Goal: Navigation & Orientation: Find specific page/section

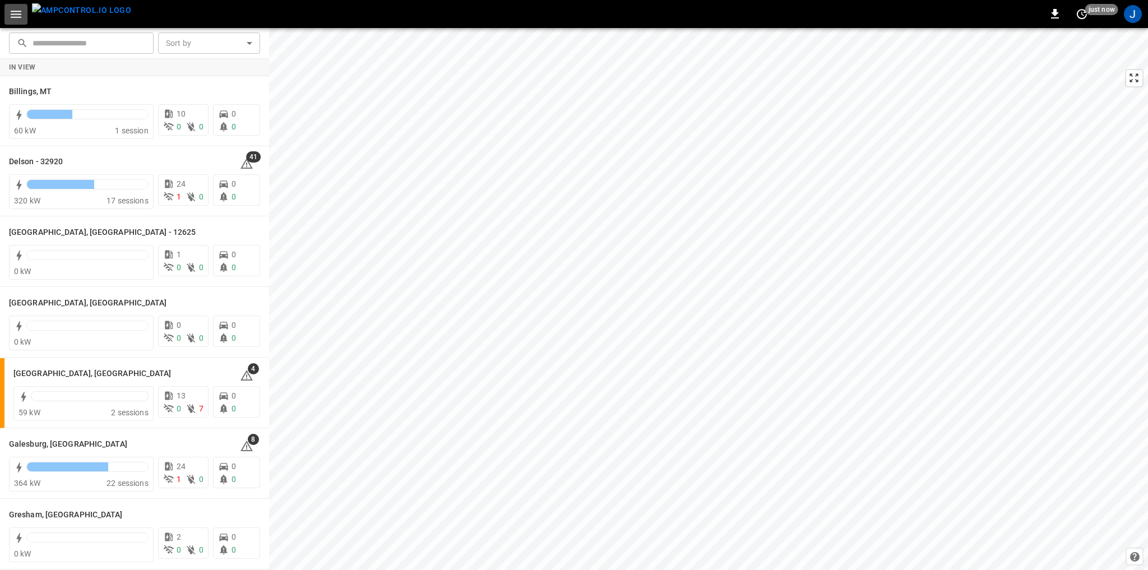
click at [19, 11] on icon "button" at bounding box center [16, 14] width 11 height 7
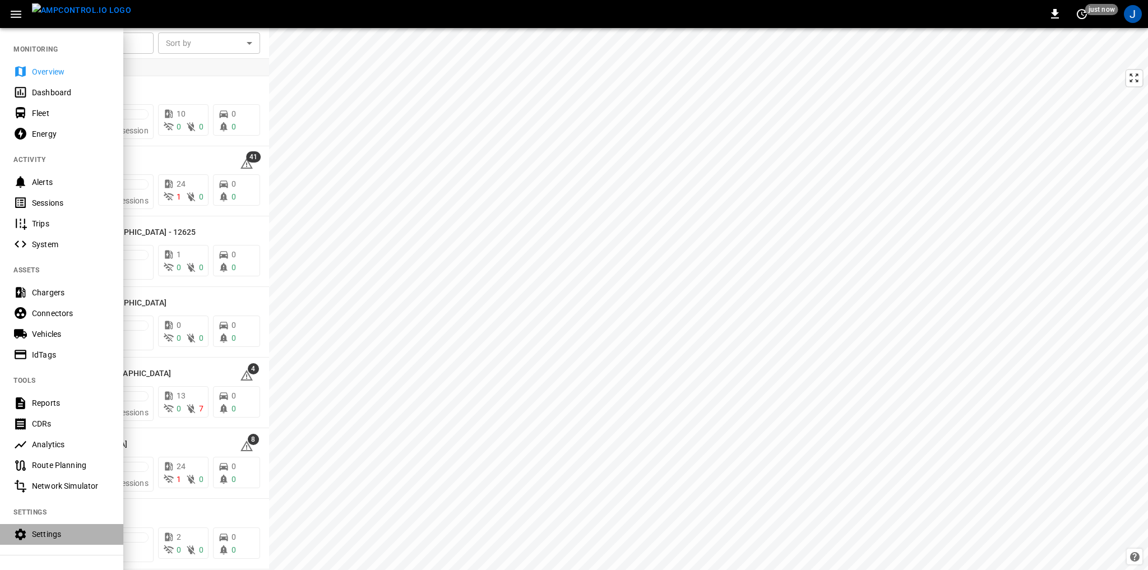
click at [59, 533] on div "Settings" at bounding box center [71, 534] width 78 height 11
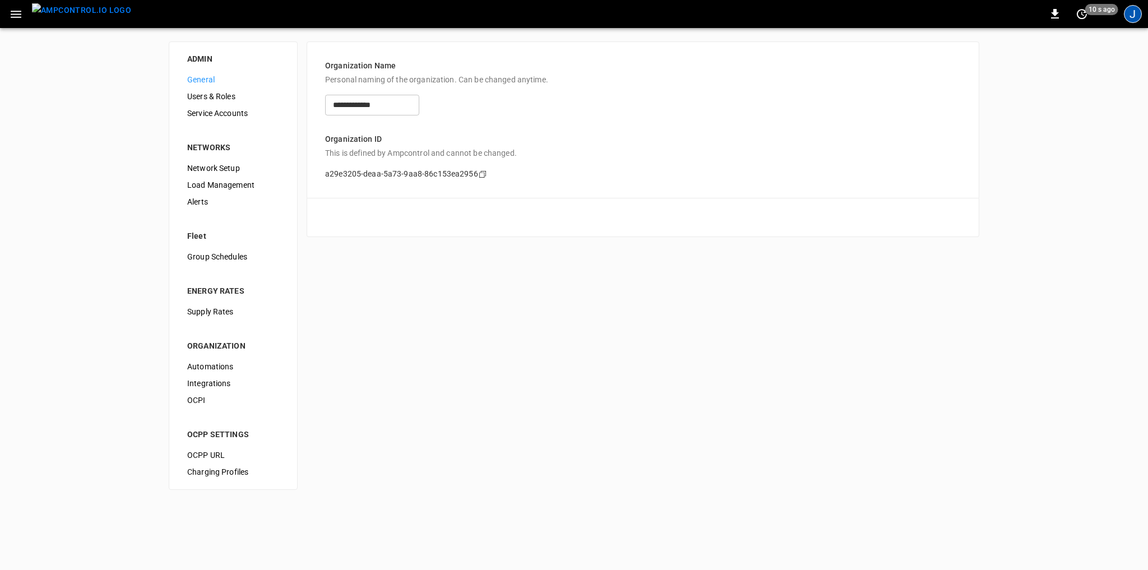
click at [1128, 14] on div "J" at bounding box center [1133, 14] width 18 height 18
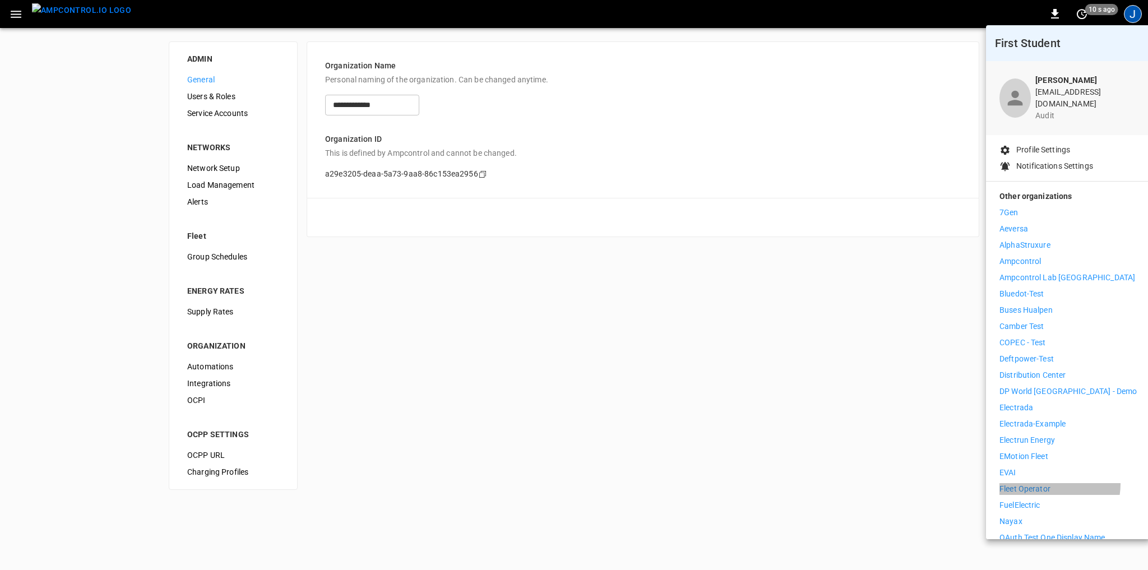
click at [1046, 483] on p "Fleet Operator" at bounding box center [1025, 489] width 51 height 12
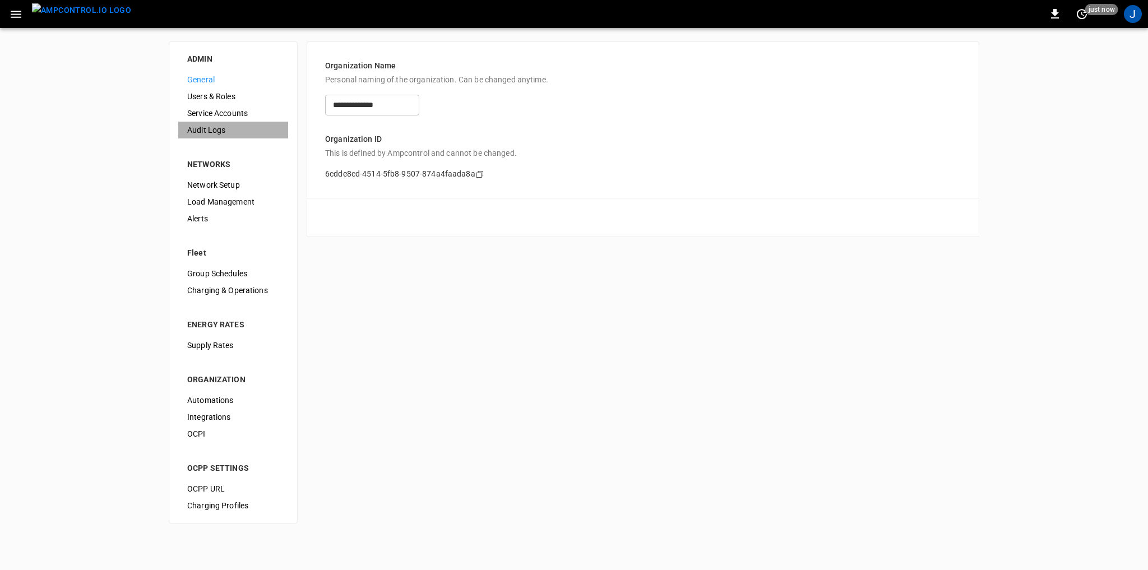
click at [213, 127] on span "Audit Logs" at bounding box center [233, 130] width 92 height 12
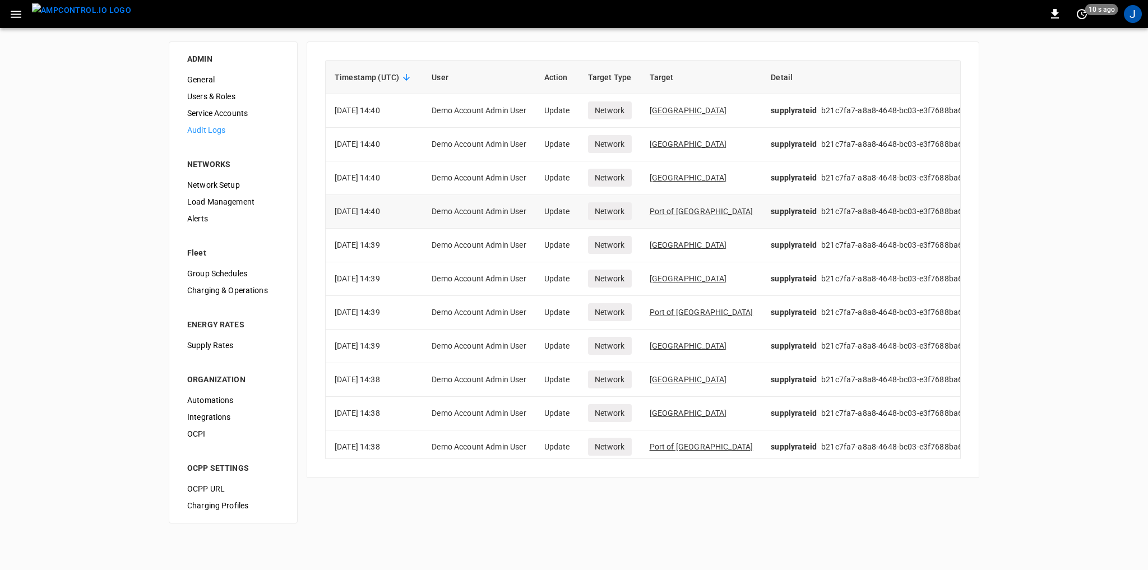
scroll to position [0, 20]
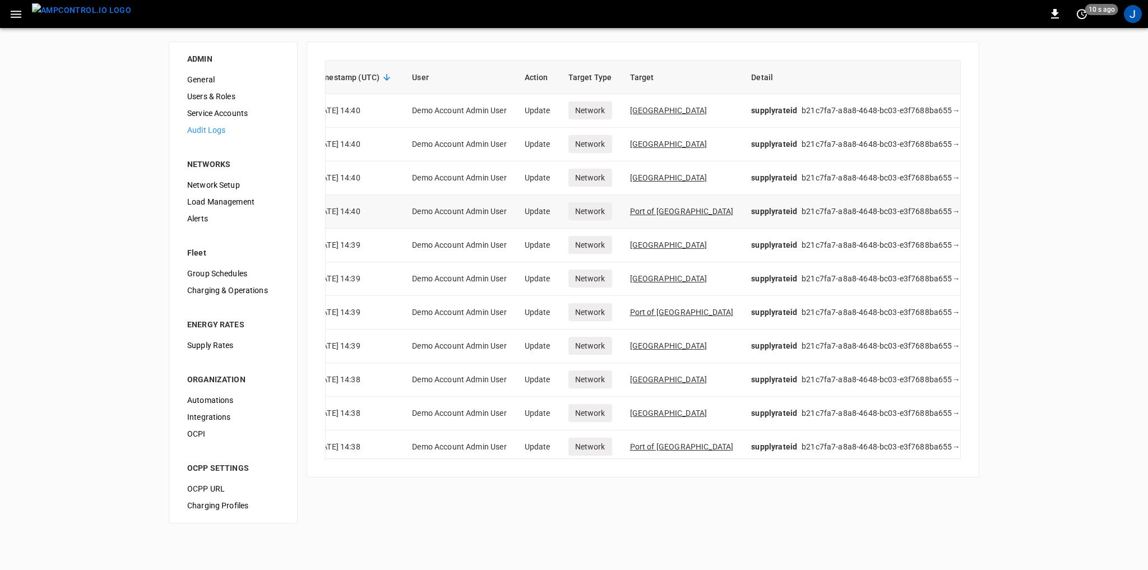
drag, startPoint x: 534, startPoint y: 191, endPoint x: 677, endPoint y: 200, distance: 142.7
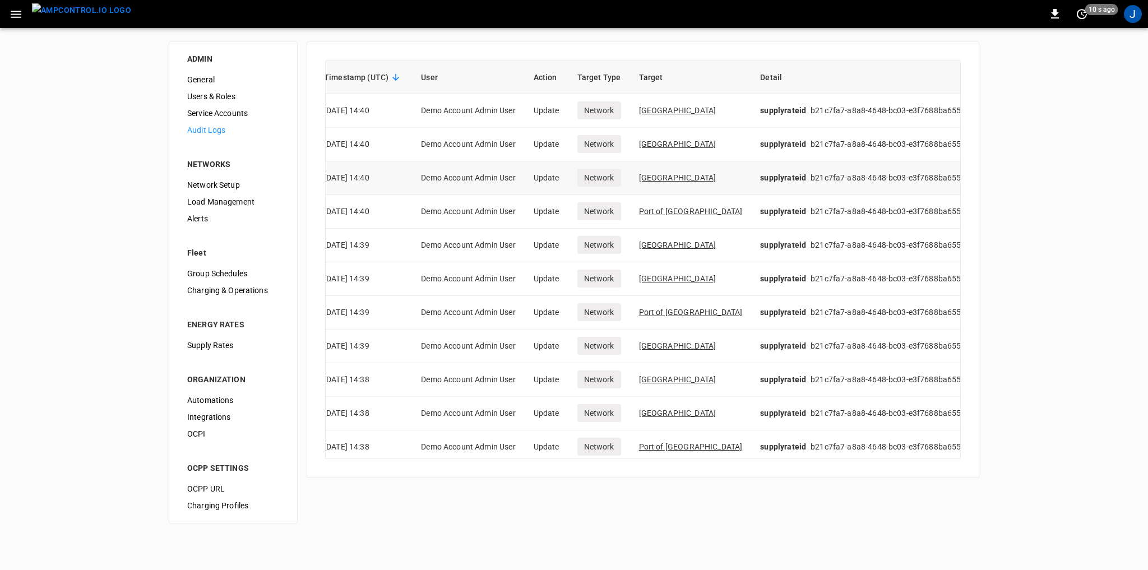
scroll to position [0, 0]
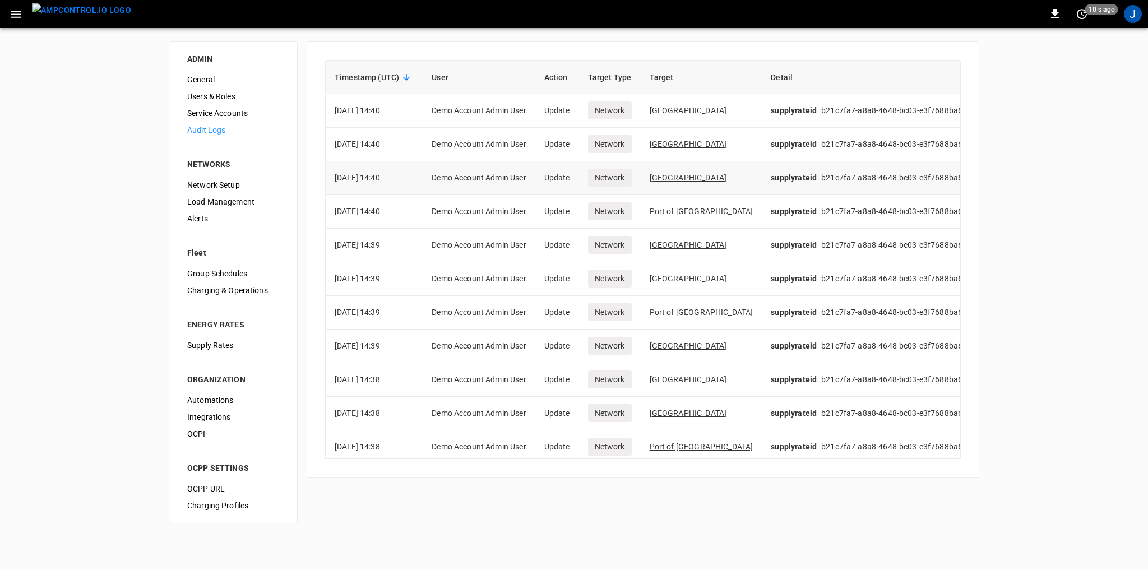
drag, startPoint x: 870, startPoint y: 171, endPoint x: 833, endPoint y: 161, distance: 38.9
drag, startPoint x: 815, startPoint y: 414, endPoint x: 808, endPoint y: 234, distance: 180.1
drag, startPoint x: 782, startPoint y: 382, endPoint x: 777, endPoint y: 115, distance: 266.9
click at [1080, 10] on icon "set refresh interval" at bounding box center [1082, 14] width 10 height 10
click at [946, 0] on div at bounding box center [574, 285] width 1148 height 570
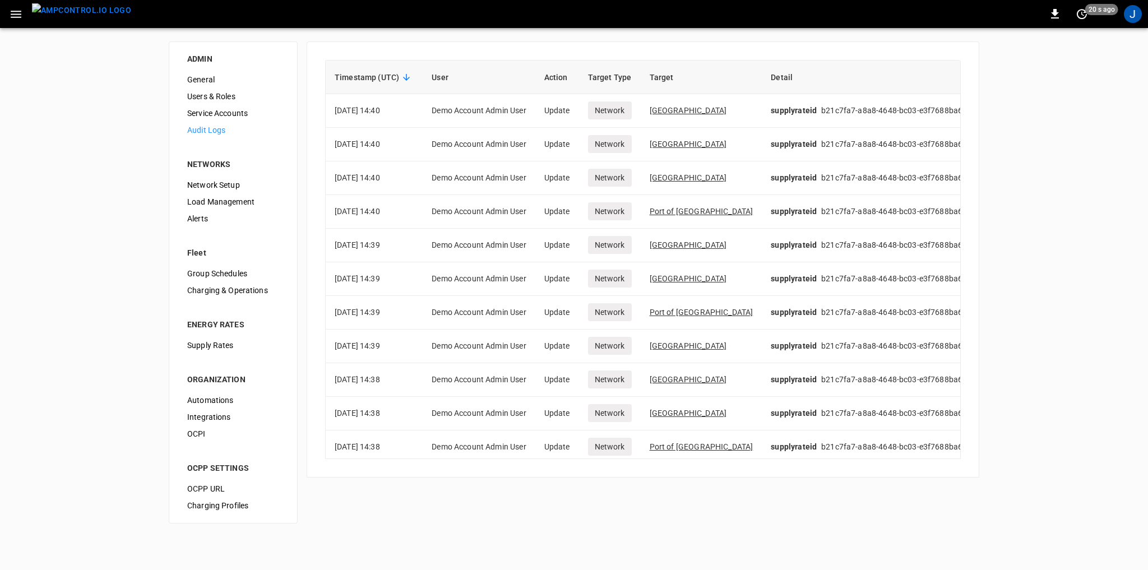
drag, startPoint x: 766, startPoint y: 284, endPoint x: 747, endPoint y: 68, distance: 216.1
click at [228, 100] on span "Users & Roles" at bounding box center [233, 97] width 92 height 12
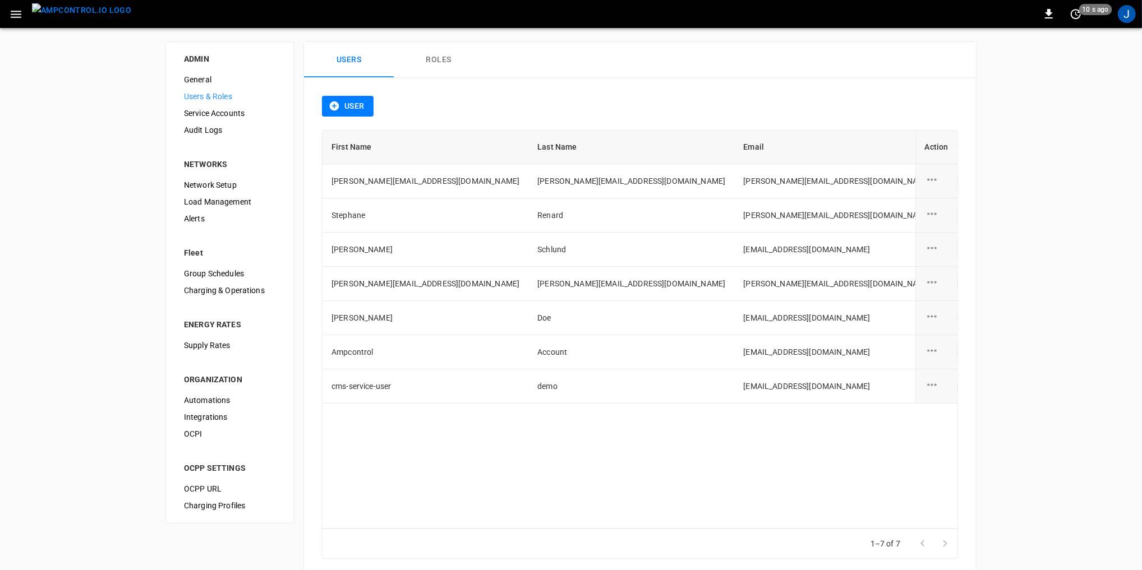
click at [212, 119] on div "Service Accounts" at bounding box center [230, 113] width 110 height 17
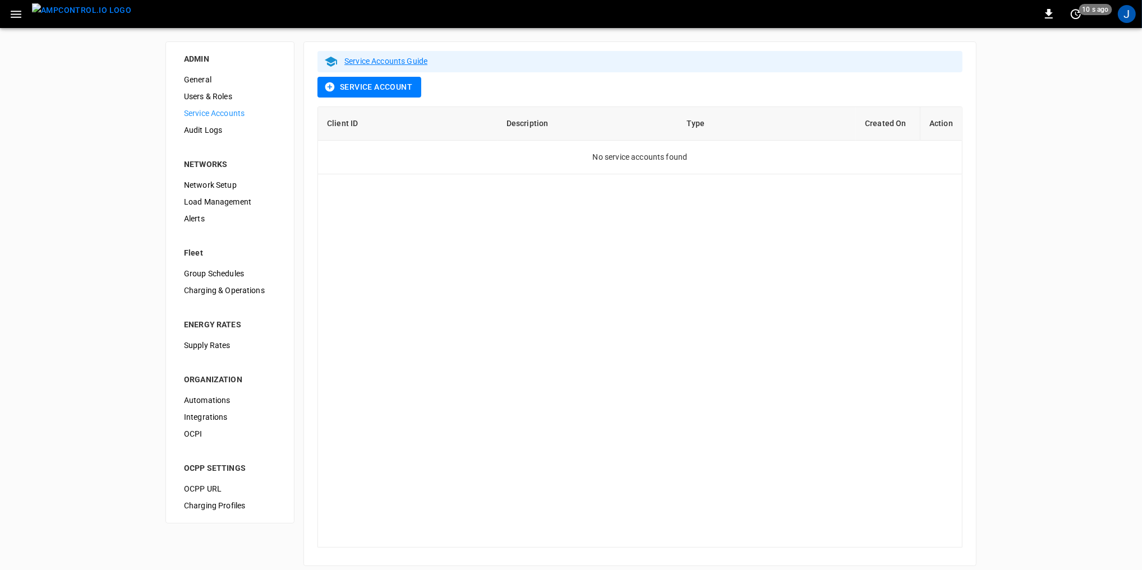
click at [210, 139] on li "NETWORKS" at bounding box center [230, 157] width 110 height 38
click at [198, 131] on span "Audit Logs" at bounding box center [230, 130] width 92 height 12
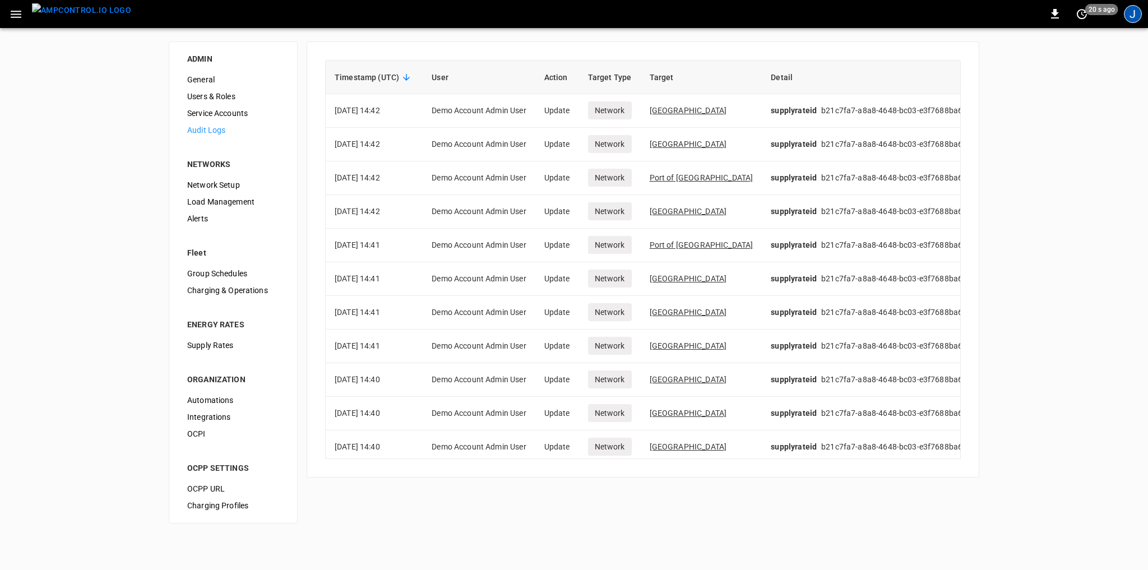
click at [1128, 15] on div "J" at bounding box center [1133, 14] width 18 height 18
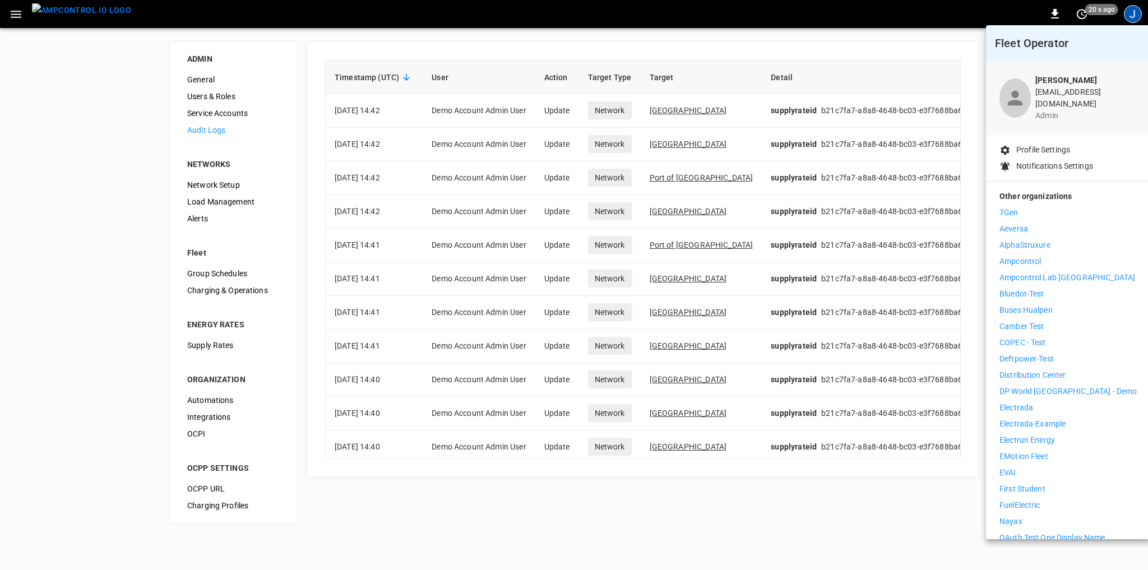
click at [546, 45] on div at bounding box center [574, 285] width 1148 height 570
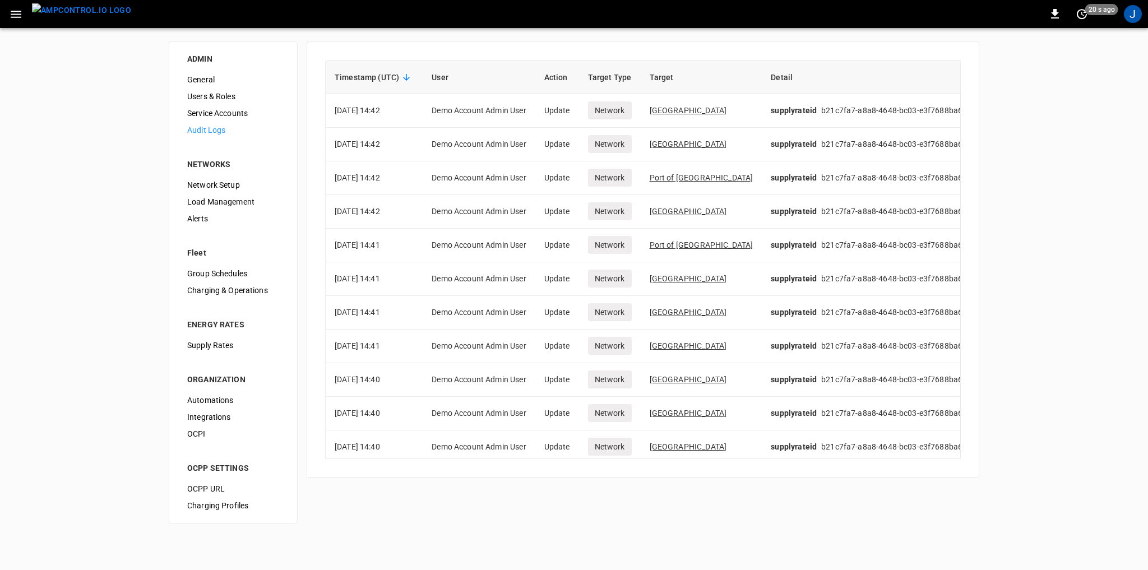
click at [76, 16] on img "menu" at bounding box center [81, 10] width 99 height 14
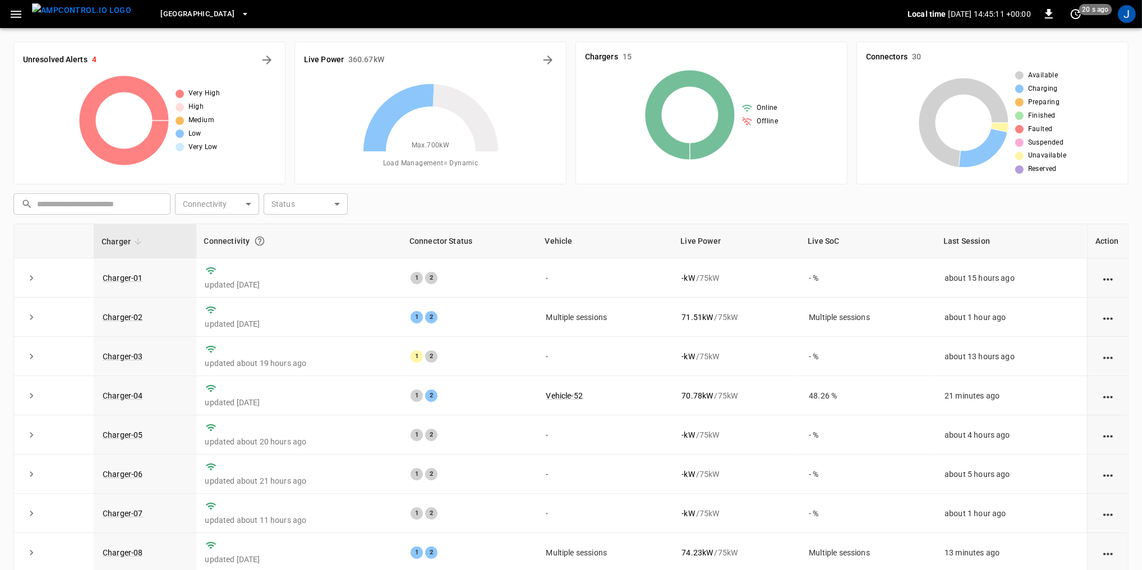
click at [68, 17] on img "menu" at bounding box center [81, 10] width 99 height 14
